Goal: Information Seeking & Learning: Learn about a topic

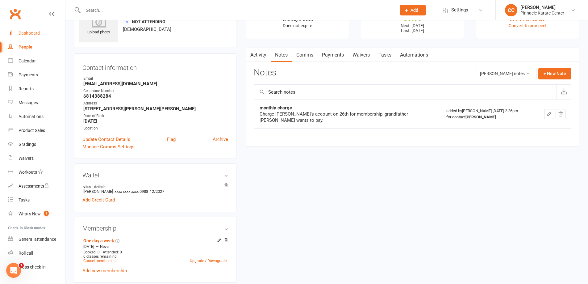
click at [30, 31] on div "Dashboard" at bounding box center [29, 33] width 21 height 5
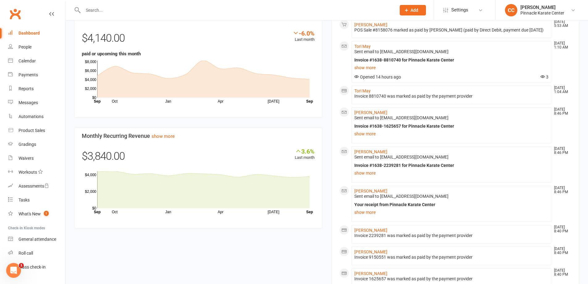
scroll to position [340, 0]
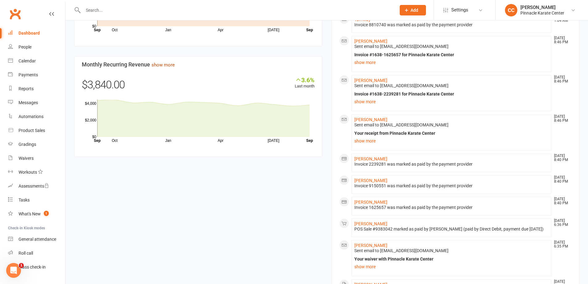
click at [170, 64] on link "show more" at bounding box center [163, 65] width 23 height 6
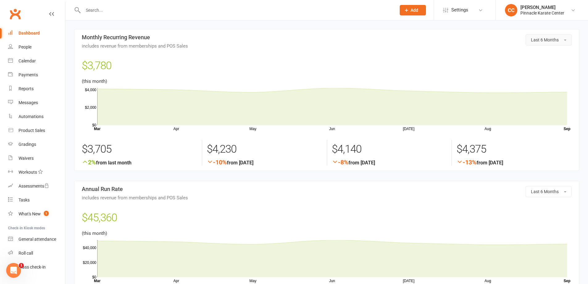
click at [566, 39] on button "Last 6 Months" at bounding box center [549, 39] width 46 height 11
click at [549, 86] on link "Last 12 Months" at bounding box center [541, 89] width 61 height 12
click at [544, 41] on span "Last 12 Months" at bounding box center [544, 39] width 30 height 5
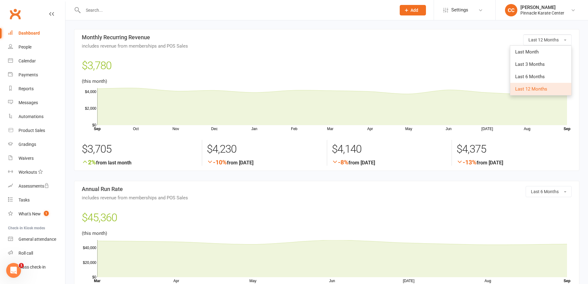
click at [438, 35] on h3 "Monthly Recurring Revenue includes revenue from memberships and POS Sales" at bounding box center [327, 41] width 490 height 14
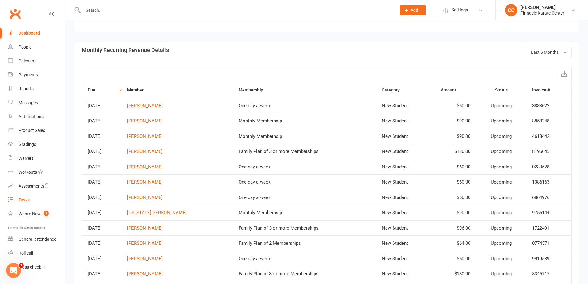
scroll to position [449, 0]
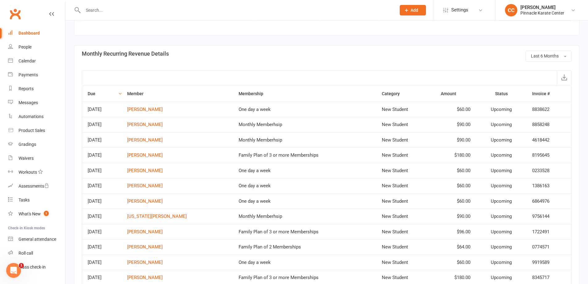
click at [32, 35] on div "Dashboard" at bounding box center [29, 33] width 21 height 5
